Goal: Find specific page/section: Find specific page/section

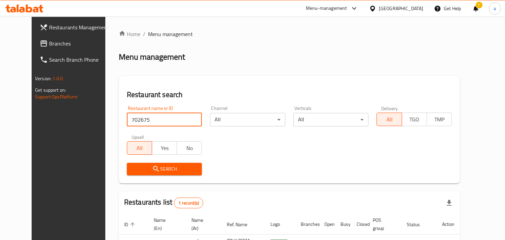
scroll to position [55, 0]
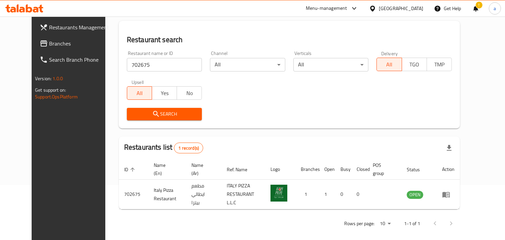
click at [399, 7] on div "[GEOGRAPHIC_DATA]" at bounding box center [401, 8] width 44 height 7
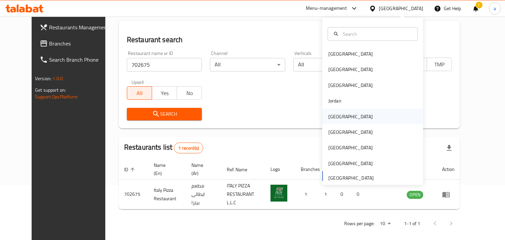
click at [336, 113] on div "Kuwait" at bounding box center [351, 115] width 44 height 7
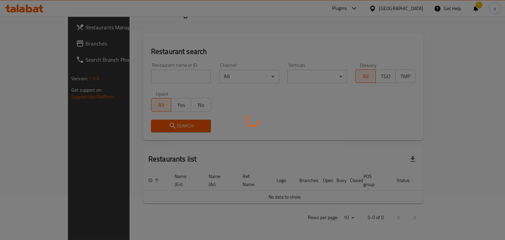
scroll to position [35, 0]
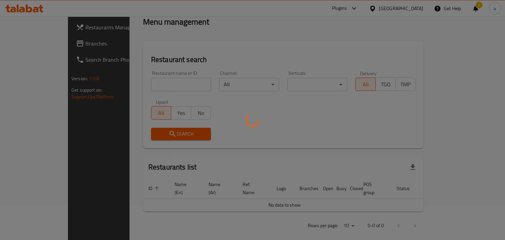
click at [473, 10] on div at bounding box center [252, 120] width 505 height 240
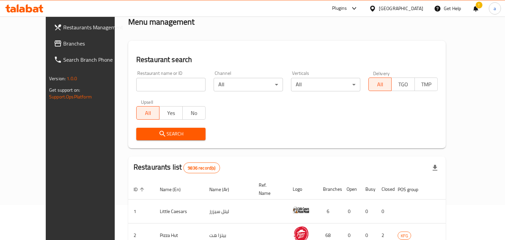
scroll to position [55, 0]
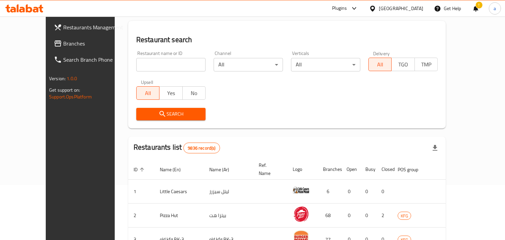
click at [476, 9] on div "!" at bounding box center [475, 8] width 7 height 16
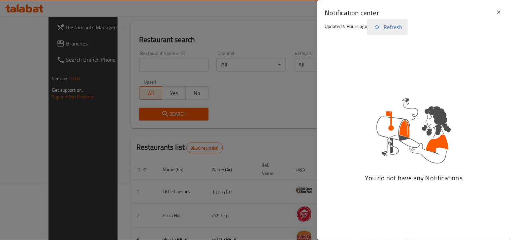
click at [390, 22] on button "Refresh" at bounding box center [387, 27] width 41 height 16
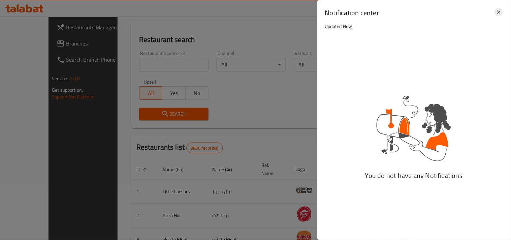
click at [496, 12] on icon at bounding box center [499, 12] width 8 height 8
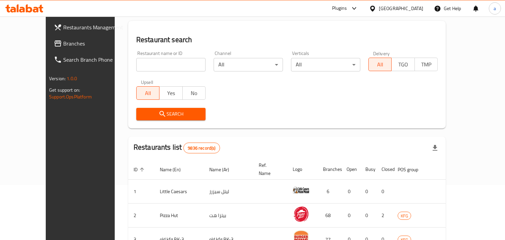
click at [63, 44] on span "Branches" at bounding box center [94, 43] width 62 height 8
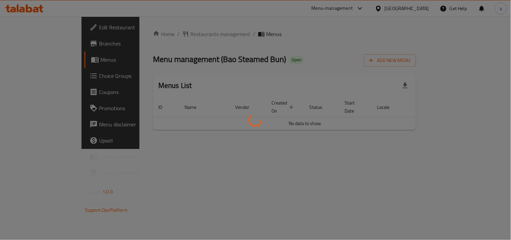
click at [160, 32] on div at bounding box center [255, 120] width 511 height 240
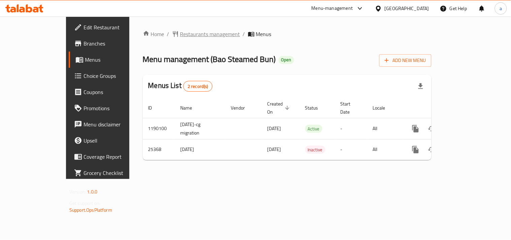
click at [181, 32] on span "Restaurants management" at bounding box center [210, 34] width 60 height 8
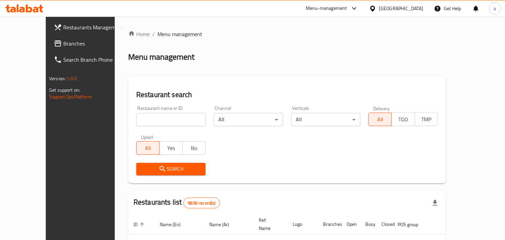
click at [138, 115] on input "search" at bounding box center [170, 119] width 69 height 13
paste input "13239"
type input "13239"
click button "Search" at bounding box center [170, 169] width 69 height 12
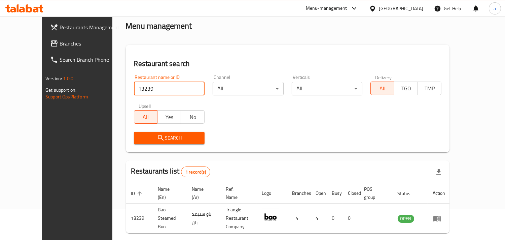
scroll to position [47, 0]
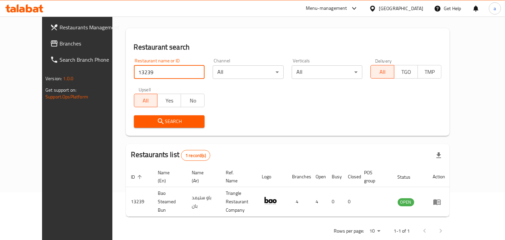
click at [413, 9] on div "Kuwait" at bounding box center [401, 8] width 44 height 7
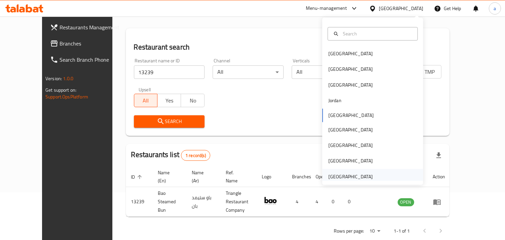
click at [351, 177] on div "[GEOGRAPHIC_DATA]" at bounding box center [351, 176] width 44 height 7
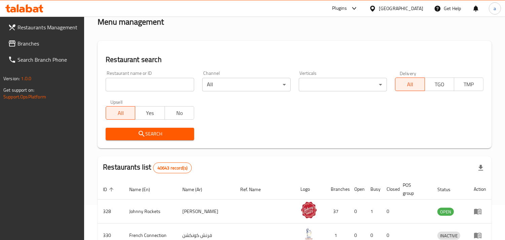
scroll to position [47, 0]
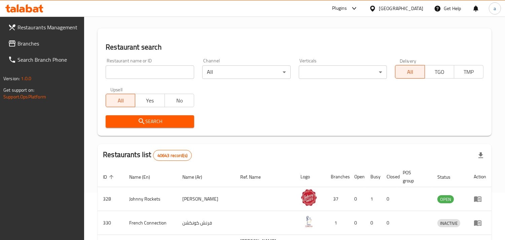
click at [39, 46] on span "Branches" at bounding box center [49, 43] width 62 height 8
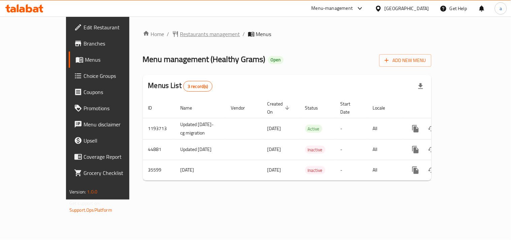
click at [180, 37] on span "Restaurants management" at bounding box center [210, 34] width 60 height 8
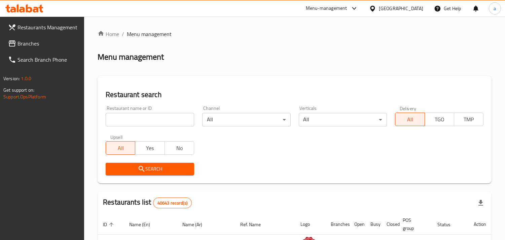
click at [141, 124] on input "search" at bounding box center [150, 119] width 89 height 13
paste input "18395"
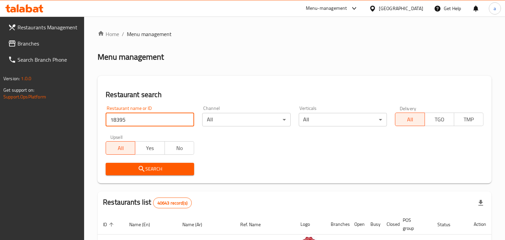
type input "18395"
click button "Search" at bounding box center [150, 169] width 89 height 12
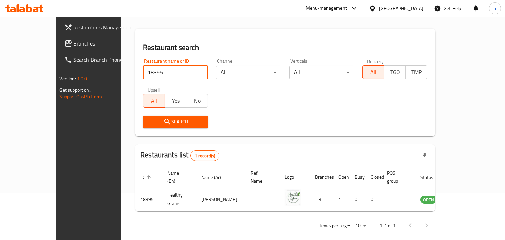
scroll to position [47, 0]
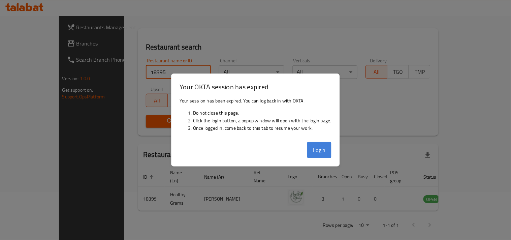
click at [326, 153] on button "Login" at bounding box center [319, 150] width 24 height 16
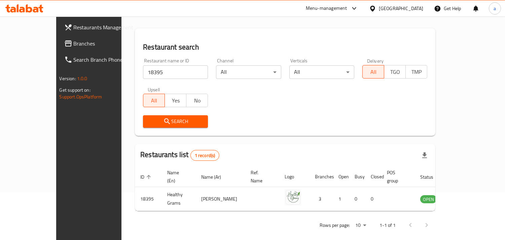
scroll to position [32, 0]
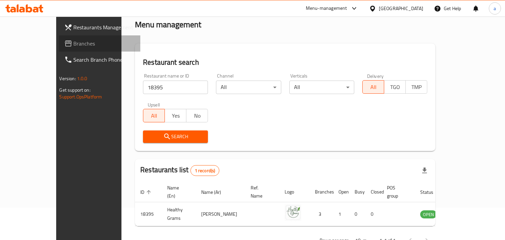
click at [74, 41] on span "Branches" at bounding box center [105, 43] width 62 height 8
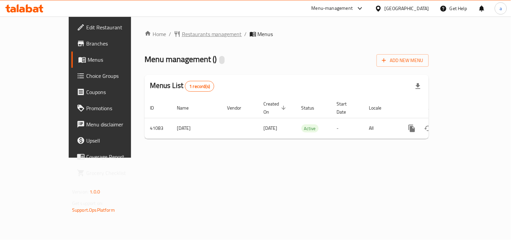
click at [182, 36] on span "Restaurants management" at bounding box center [212, 34] width 60 height 8
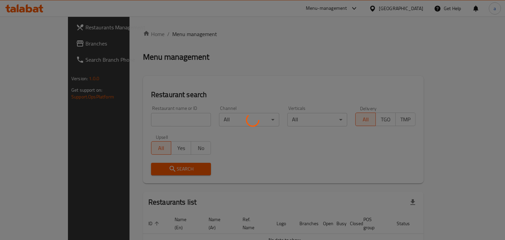
click at [136, 120] on div at bounding box center [252, 120] width 505 height 240
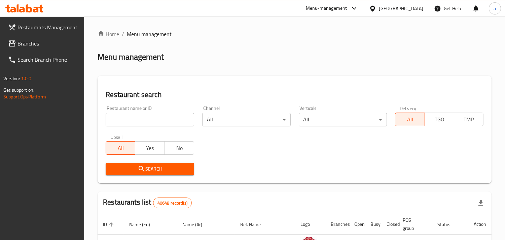
click at [136, 120] on input "search" at bounding box center [150, 119] width 89 height 13
paste input "21448"
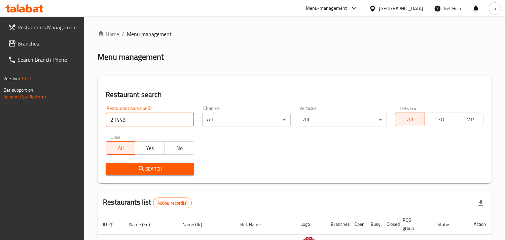
type input "21448"
click button "Search" at bounding box center [150, 169] width 89 height 12
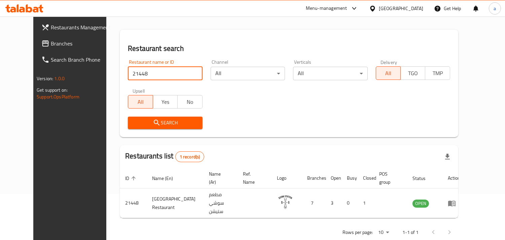
scroll to position [47, 0]
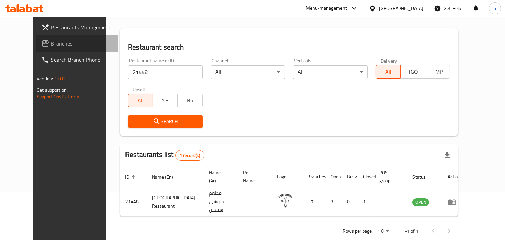
click at [46, 38] on link "Branches" at bounding box center [77, 43] width 82 height 16
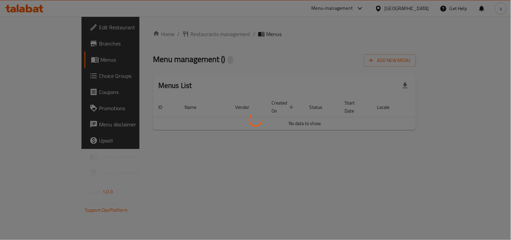
click at [172, 32] on div at bounding box center [255, 120] width 511 height 240
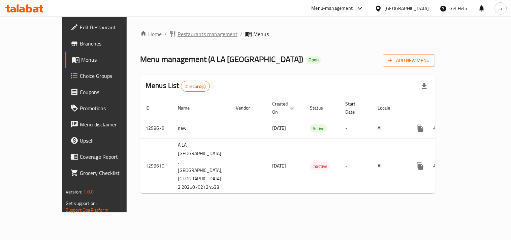
click at [177, 34] on span "Restaurants management" at bounding box center [207, 34] width 60 height 8
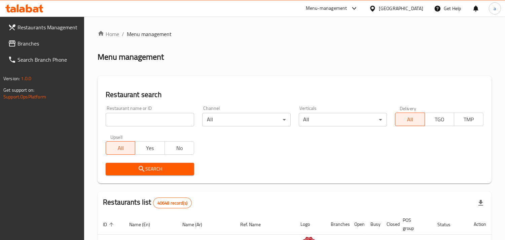
click at [133, 113] on input "search" at bounding box center [150, 119] width 89 height 13
paste input "701021"
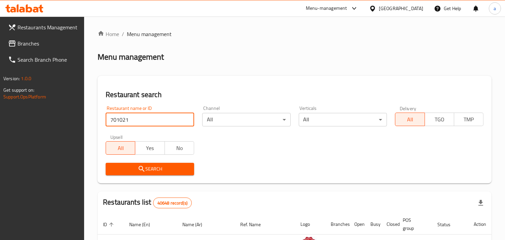
type input "701021"
click button "Search" at bounding box center [150, 169] width 89 height 12
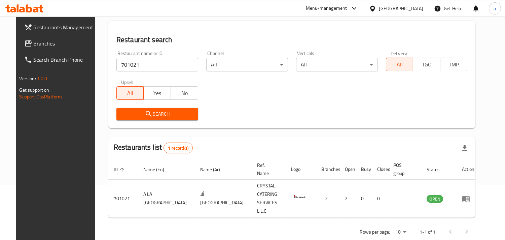
scroll to position [41, 0]
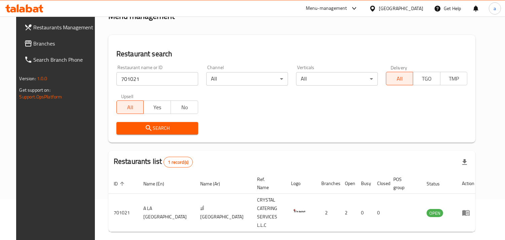
click at [73, 43] on span "Branches" at bounding box center [65, 43] width 62 height 8
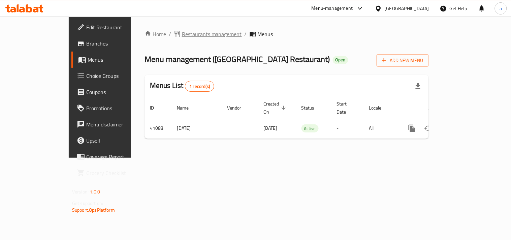
click at [182, 34] on span "Restaurants management" at bounding box center [212, 34] width 60 height 8
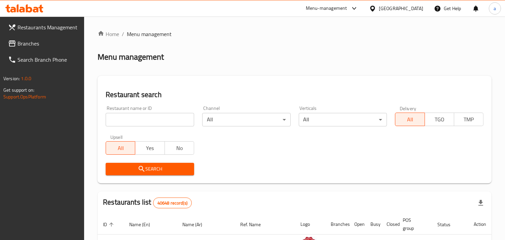
drag, startPoint x: 145, startPoint y: 127, endPoint x: 146, endPoint y: 122, distance: 5.0
click at [145, 127] on div "Restaurant name or ID Restaurant name or ID" at bounding box center [150, 116] width 97 height 29
click at [146, 122] on input "search" at bounding box center [150, 119] width 89 height 13
paste input "21448"
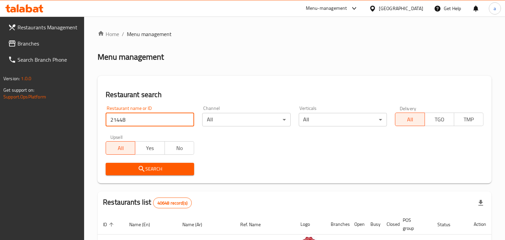
type input "21448"
click button "Search" at bounding box center [150, 169] width 89 height 12
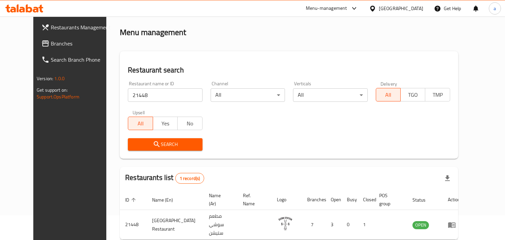
scroll to position [47, 0]
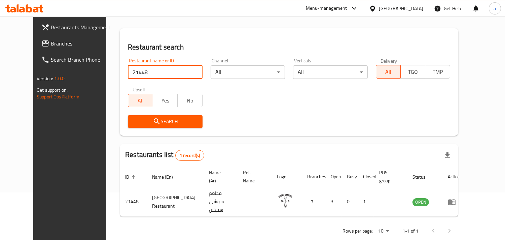
click at [225, 96] on div "Restaurant name or ID 21448 Restaurant name or ID Channel All ​ Verticals All ​…" at bounding box center [289, 92] width 331 height 77
click at [264, 99] on div "Restaurant name or ID 21448 Restaurant name or ID Channel All ​ Verticals All ​…" at bounding box center [289, 92] width 331 height 77
click at [401, 7] on div "United Arab Emirates" at bounding box center [401, 8] width 44 height 7
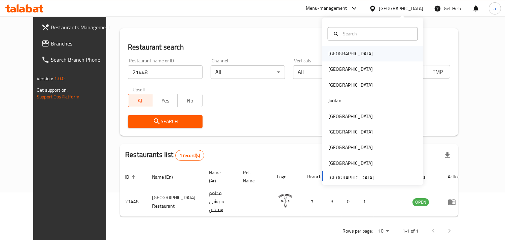
click at [339, 52] on div "[GEOGRAPHIC_DATA]" at bounding box center [350, 53] width 55 height 15
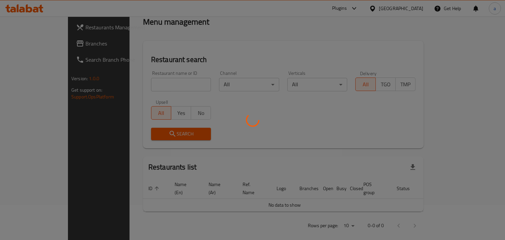
scroll to position [47, 0]
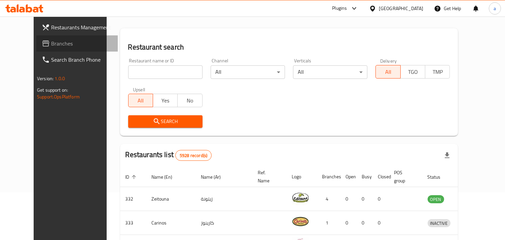
click at [51, 41] on span "Branches" at bounding box center [82, 43] width 62 height 8
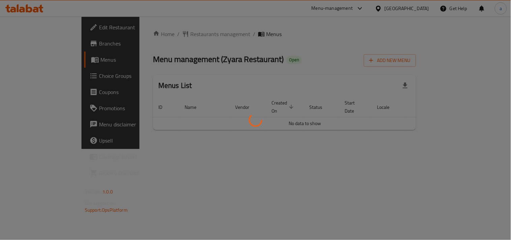
click at [162, 35] on div at bounding box center [255, 120] width 511 height 240
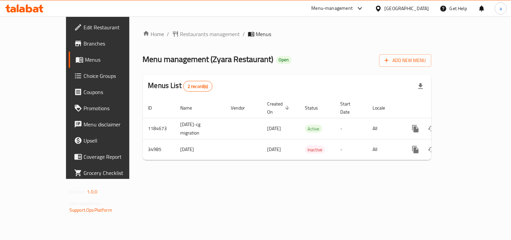
click at [180, 35] on span "Restaurants management" at bounding box center [210, 34] width 60 height 8
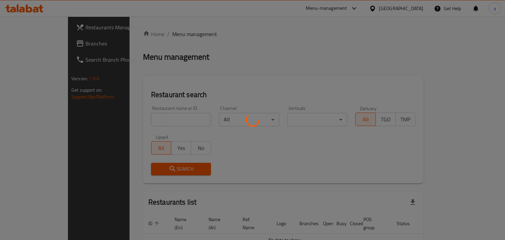
click at [146, 119] on div at bounding box center [252, 120] width 505 height 240
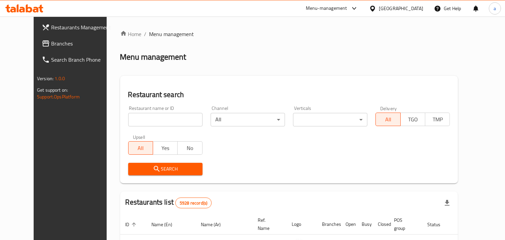
click at [145, 119] on input "search" at bounding box center [165, 119] width 74 height 13
paste input "18058"
type input "18058"
click button "Search" at bounding box center [165, 169] width 74 height 12
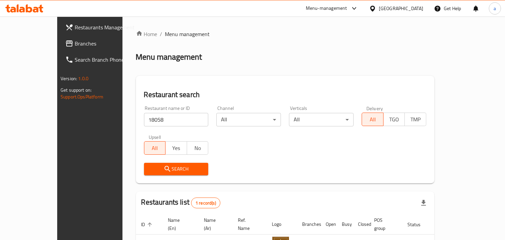
scroll to position [47, 0]
